Goal: Information Seeking & Learning: Check status

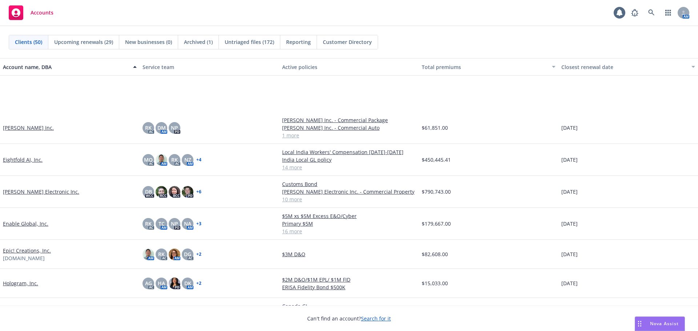
scroll to position [509, 0]
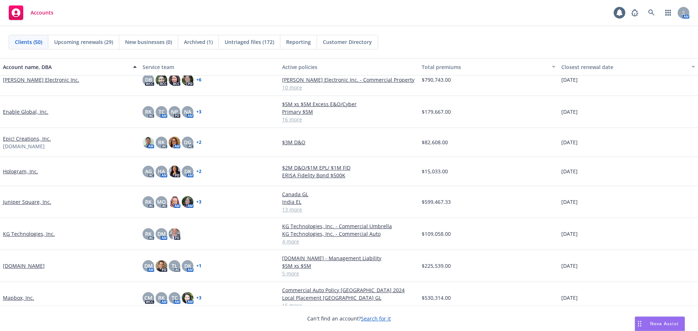
click at [28, 170] on link "Hologram, Inc." at bounding box center [20, 172] width 35 height 8
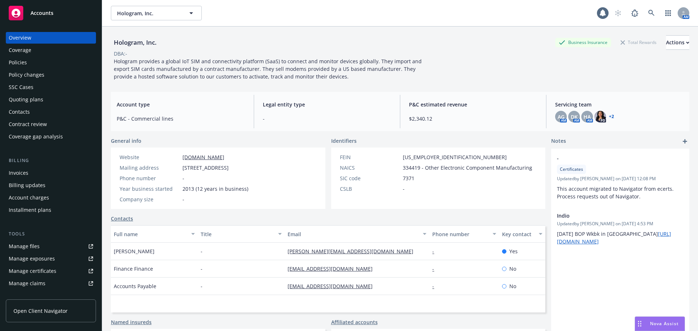
click at [34, 62] on div "Policies" at bounding box center [51, 63] width 84 height 12
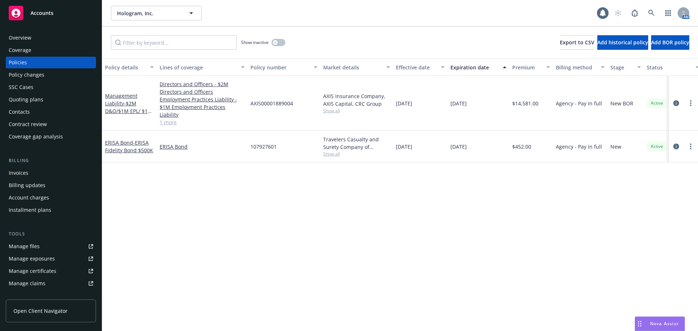
click at [85, 12] on div "Accounts" at bounding box center [51, 13] width 84 height 15
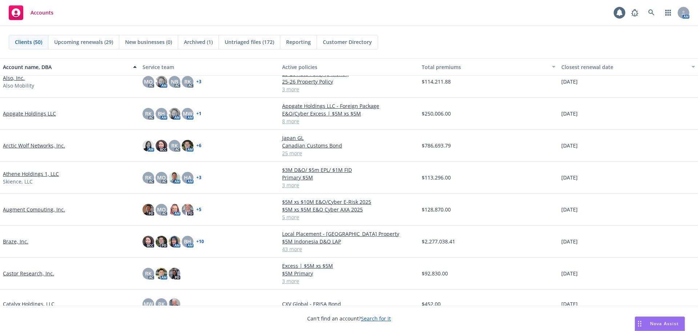
scroll to position [218, 0]
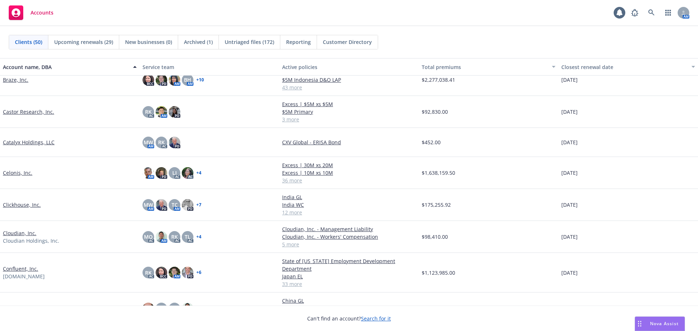
click at [19, 205] on link "Clickhouse, Inc." at bounding box center [22, 205] width 38 height 8
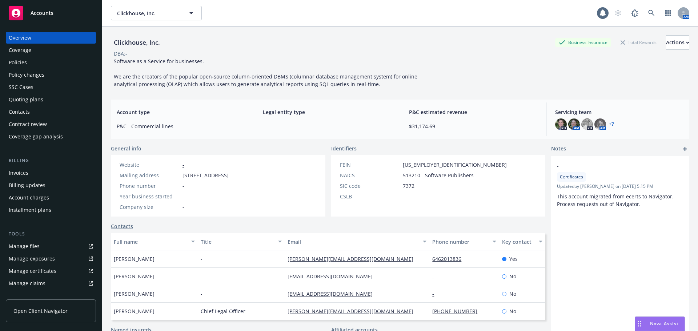
click at [48, 66] on div "Policies" at bounding box center [51, 63] width 84 height 12
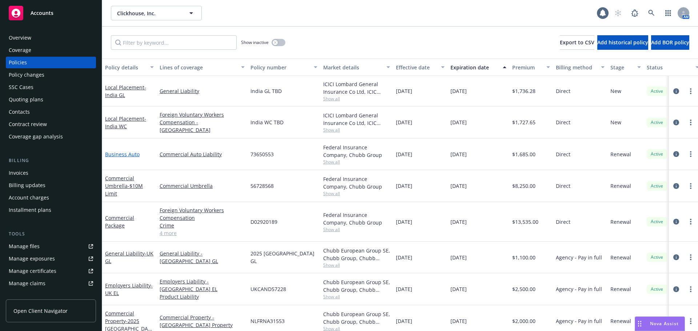
click at [136, 153] on link "Business Auto" at bounding box center [122, 154] width 35 height 7
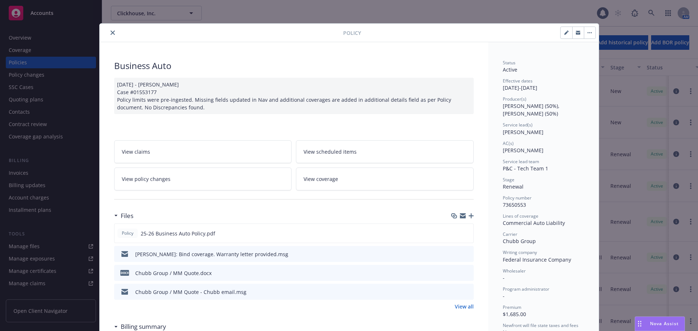
click at [112, 35] on button "close" at bounding box center [112, 32] width 9 height 9
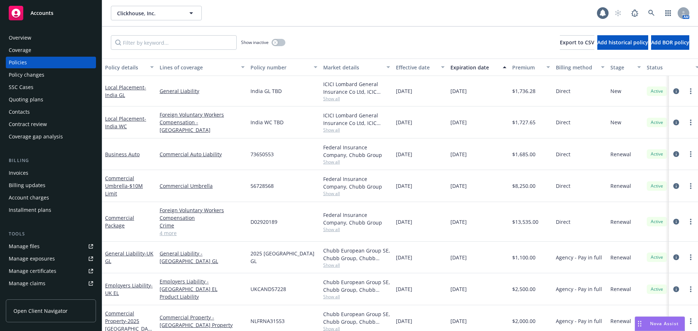
click at [75, 18] on div "Accounts" at bounding box center [51, 13] width 84 height 15
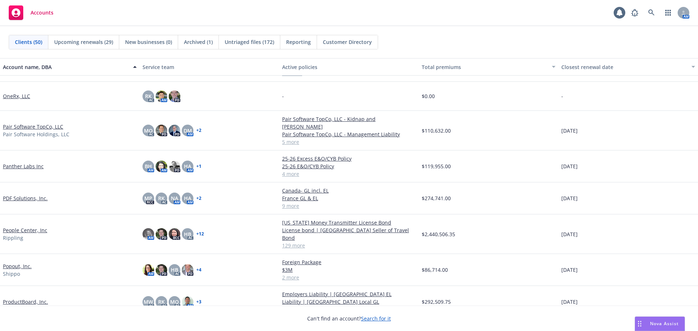
scroll to position [872, 0]
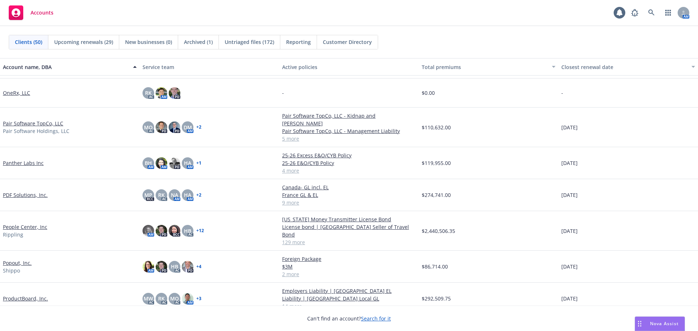
click at [22, 259] on link "Popout, Inc." at bounding box center [17, 263] width 29 height 8
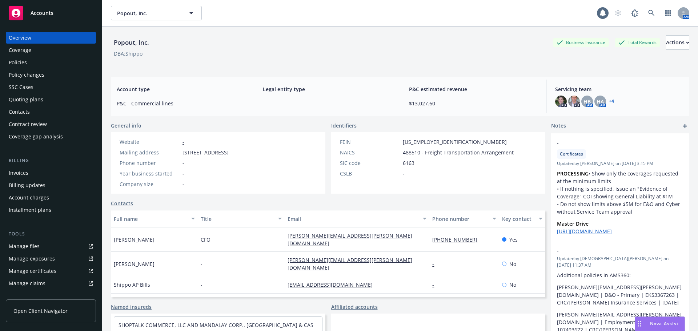
click at [57, 60] on div "Policies" at bounding box center [51, 63] width 84 height 12
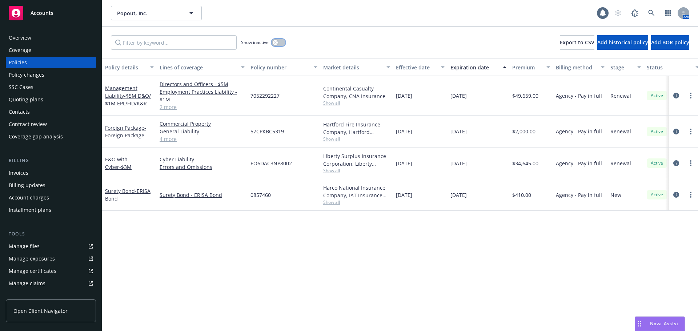
click at [279, 41] on button "button" at bounding box center [278, 42] width 14 height 7
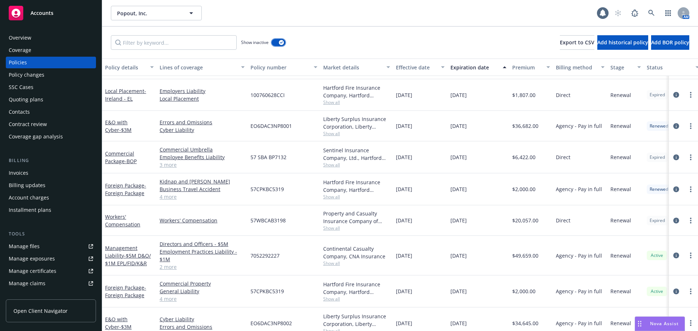
scroll to position [943, 0]
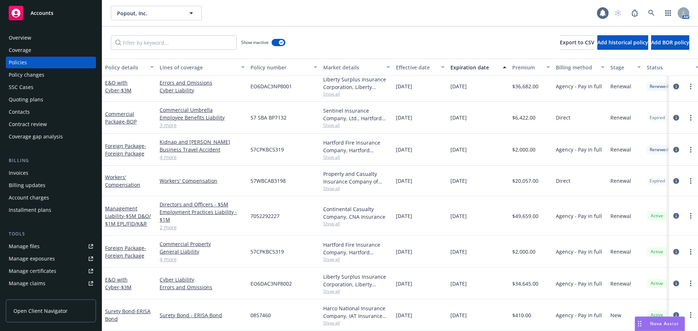
click at [45, 12] on span "Accounts" at bounding box center [42, 13] width 23 height 6
